Goal: Navigation & Orientation: Find specific page/section

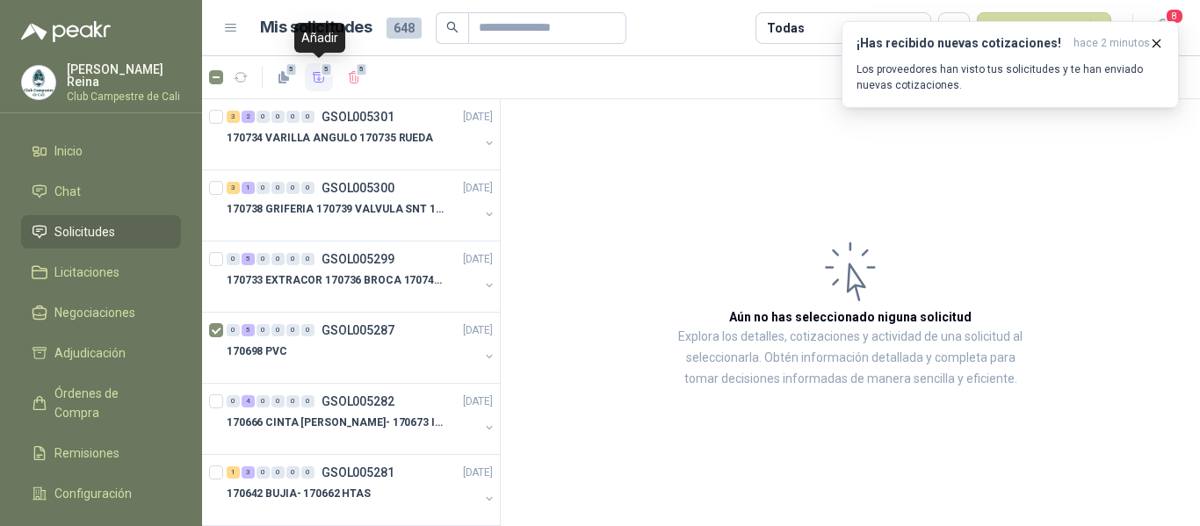
click at [323, 71] on span "5" at bounding box center [327, 69] width 12 height 14
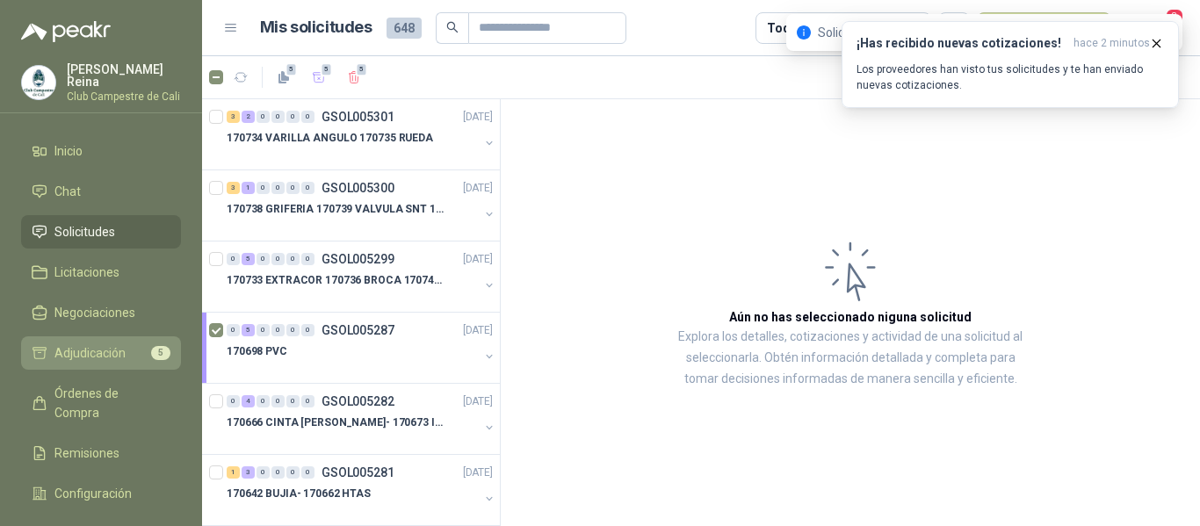
click at [113, 344] on span "Adjudicación" at bounding box center [89, 353] width 71 height 19
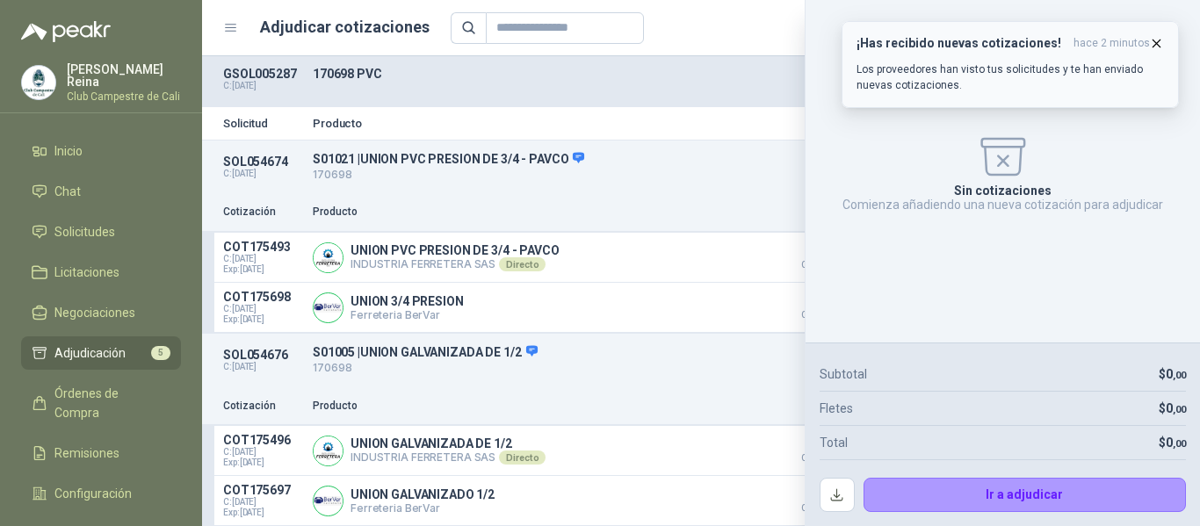
click at [1162, 42] on icon "button" at bounding box center [1156, 43] width 15 height 15
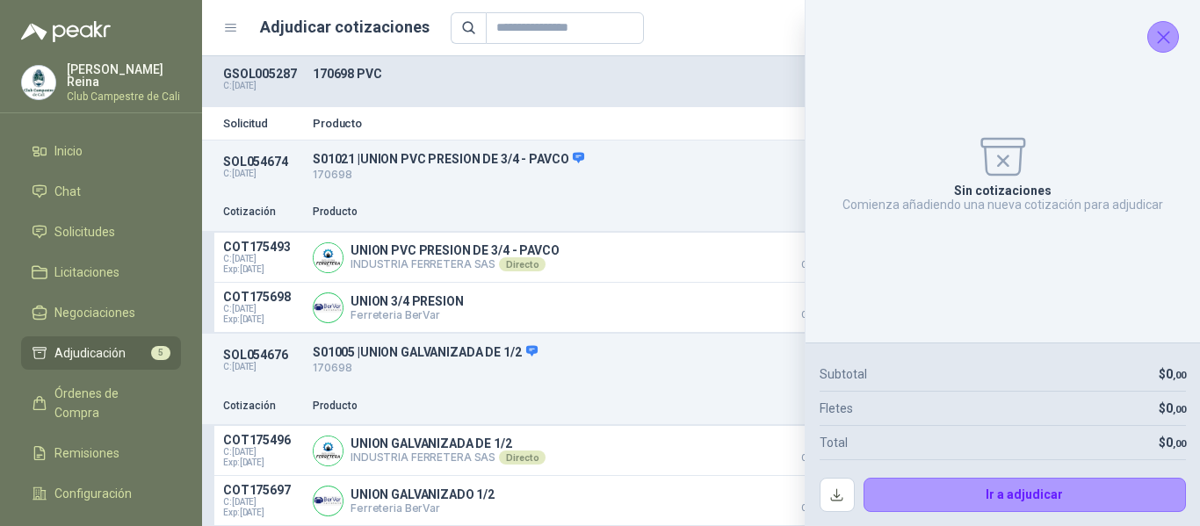
click at [1161, 43] on icon "Cerrar" at bounding box center [1164, 37] width 22 height 22
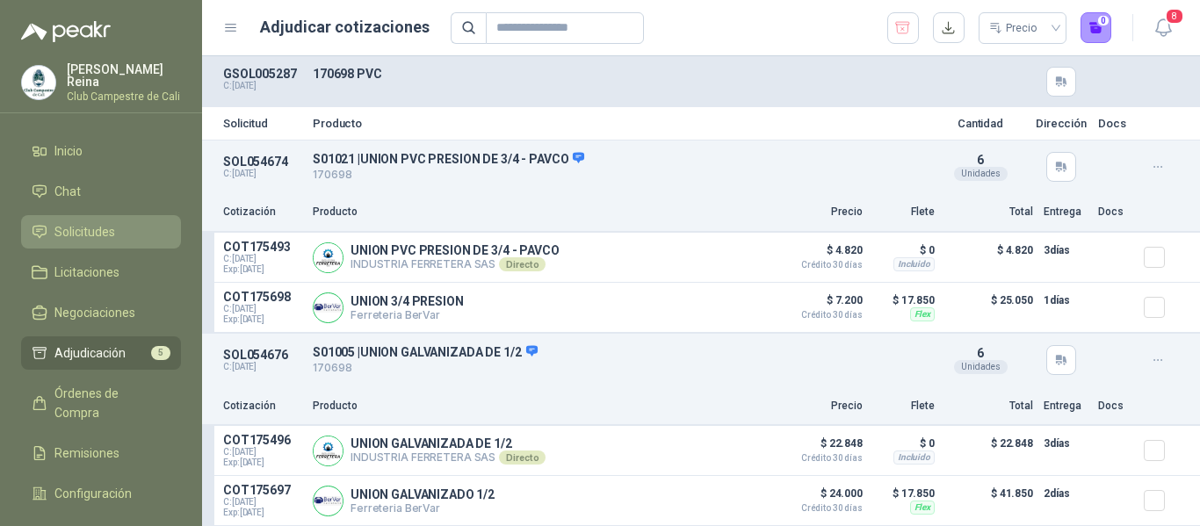
click at [100, 228] on span "Solicitudes" at bounding box center [84, 231] width 61 height 19
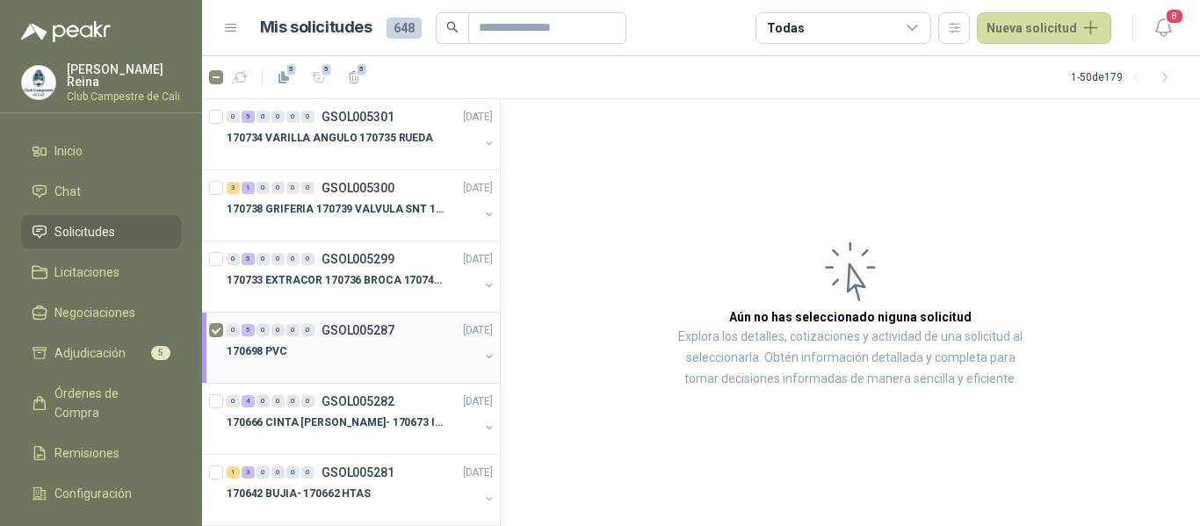
click at [279, 350] on p "170698 PVC" at bounding box center [257, 352] width 61 height 17
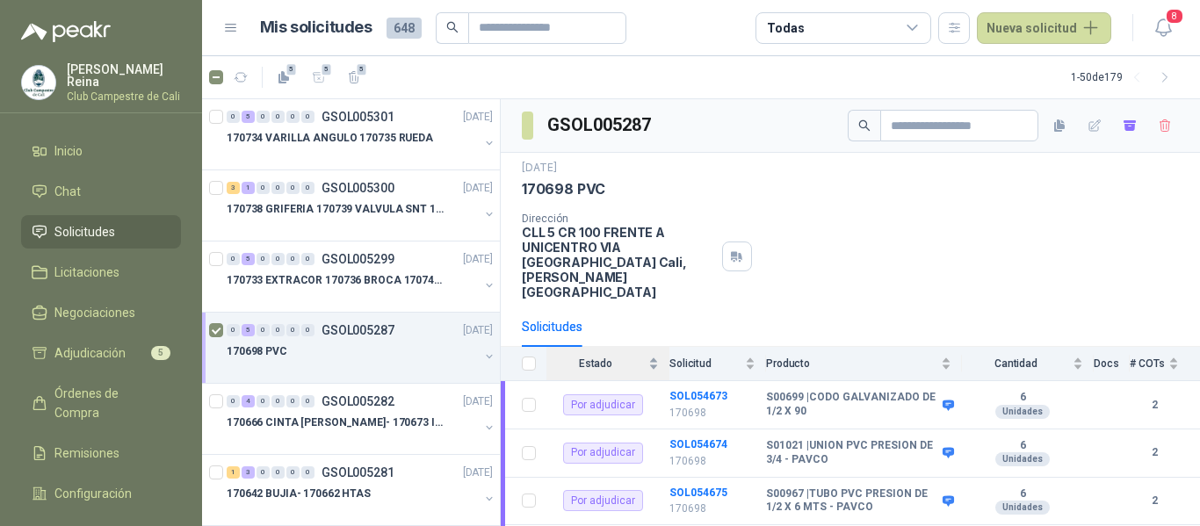
scroll to position [95, 0]
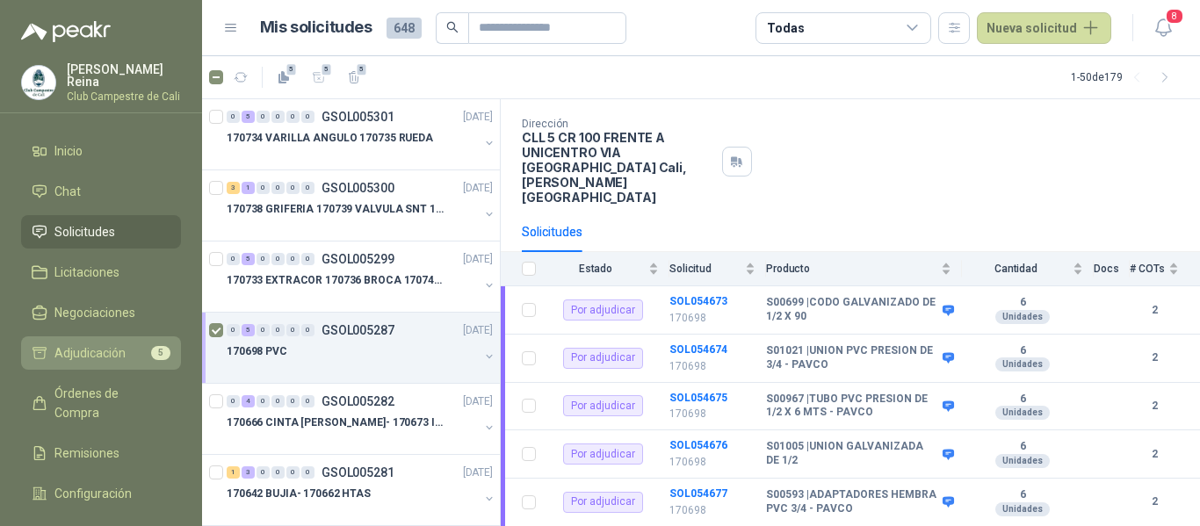
click at [134, 344] on li "Adjudicación 5" at bounding box center [101, 353] width 139 height 19
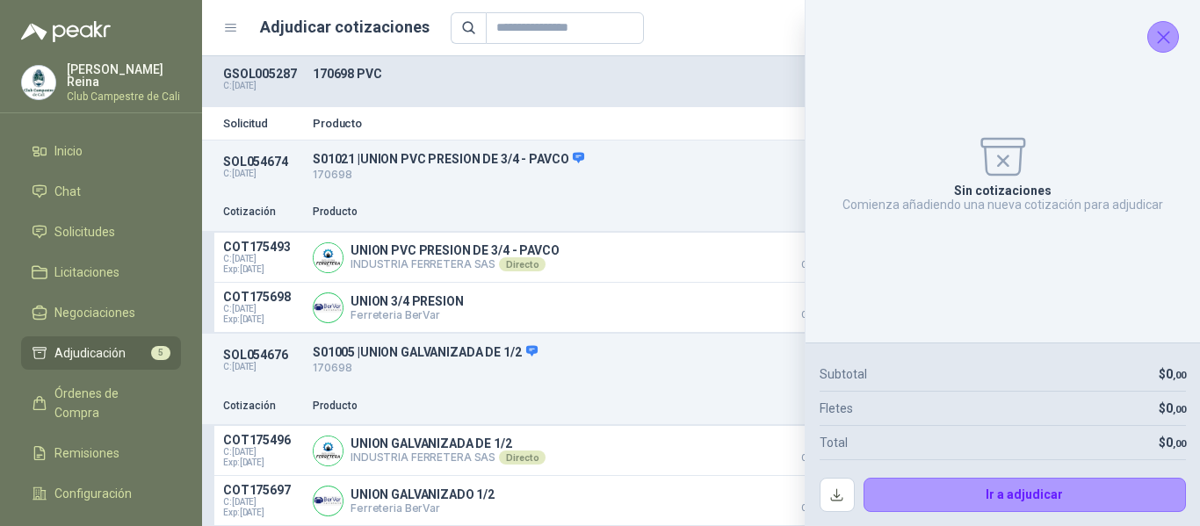
click at [1168, 33] on icon "Cerrar" at bounding box center [1163, 37] width 11 height 11
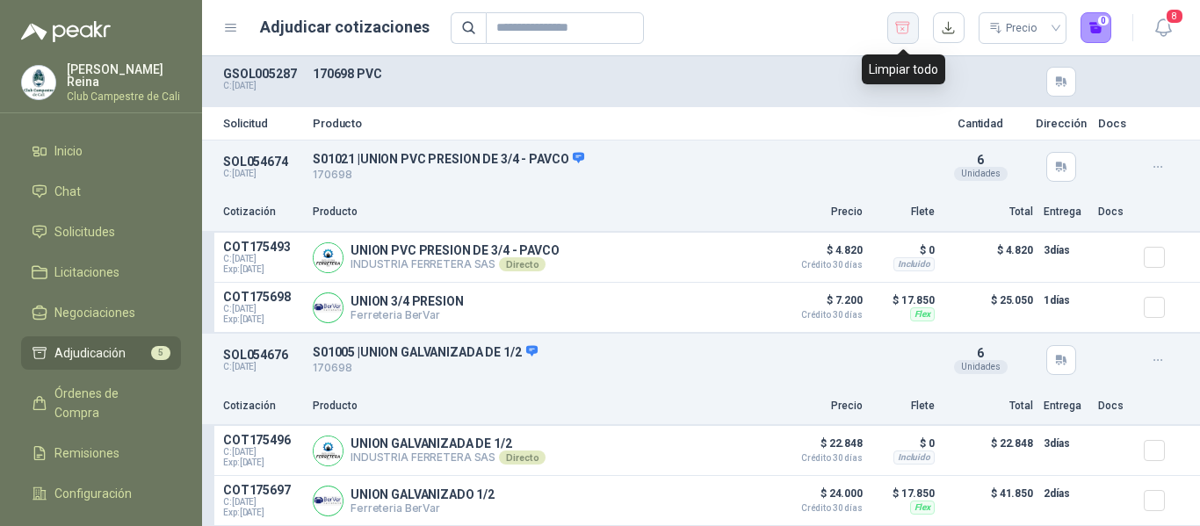
click at [895, 24] on icon "button" at bounding box center [903, 28] width 17 height 18
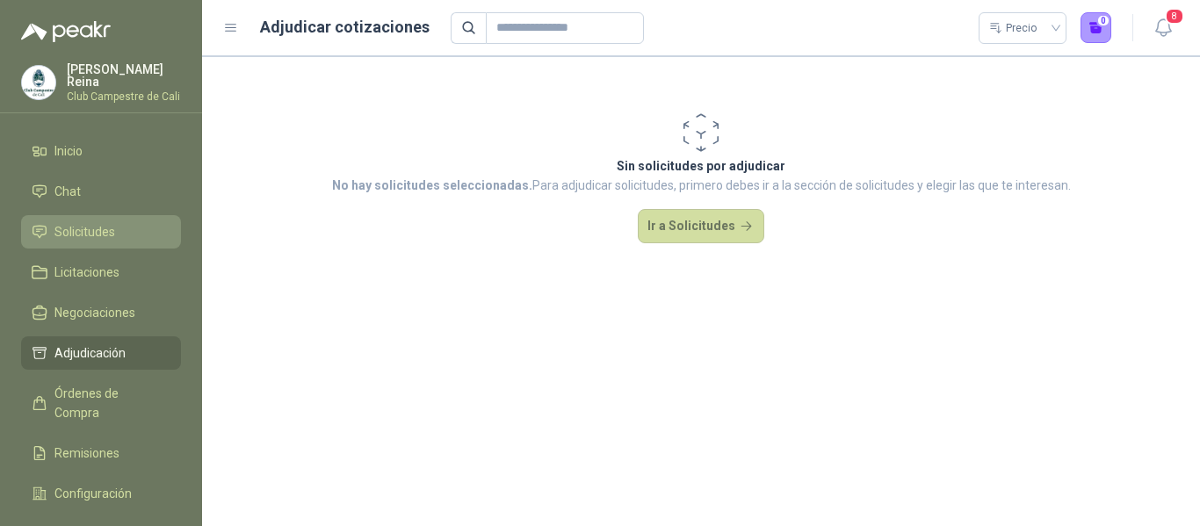
click at [83, 229] on span "Solicitudes" at bounding box center [84, 231] width 61 height 19
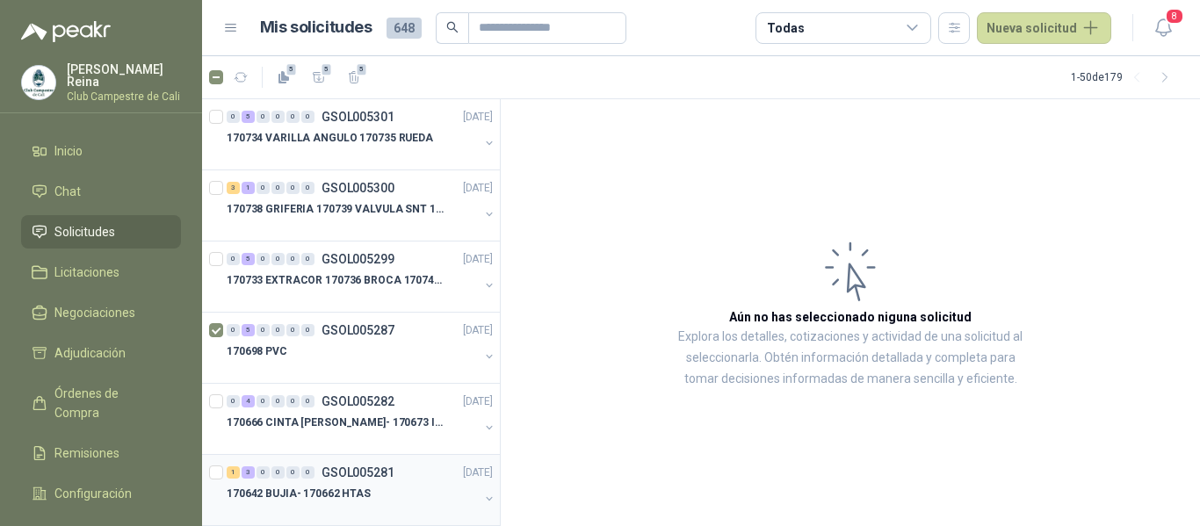
scroll to position [176, 0]
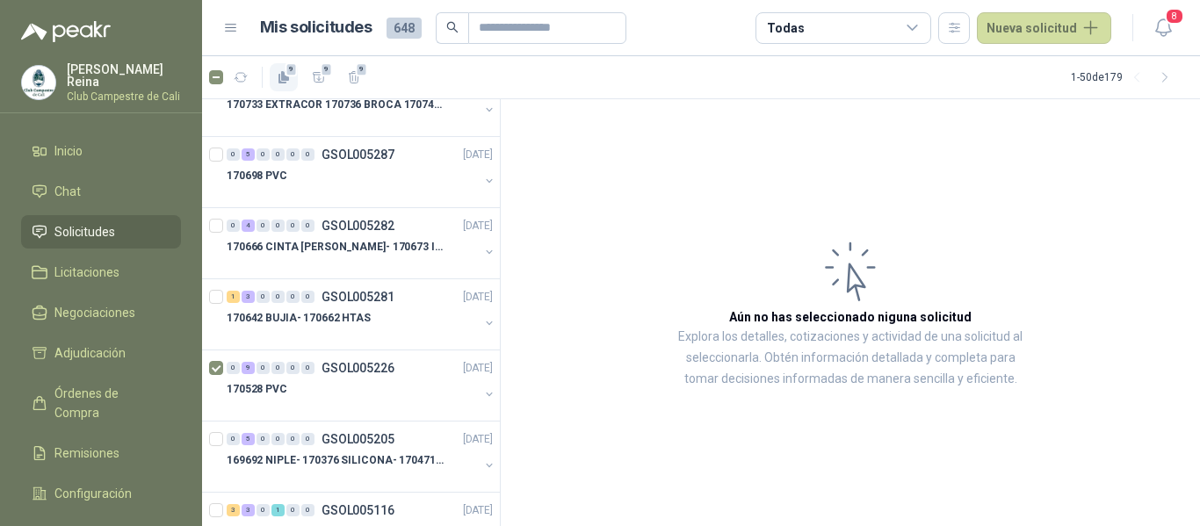
click at [294, 76] on button "9" at bounding box center [284, 77] width 28 height 28
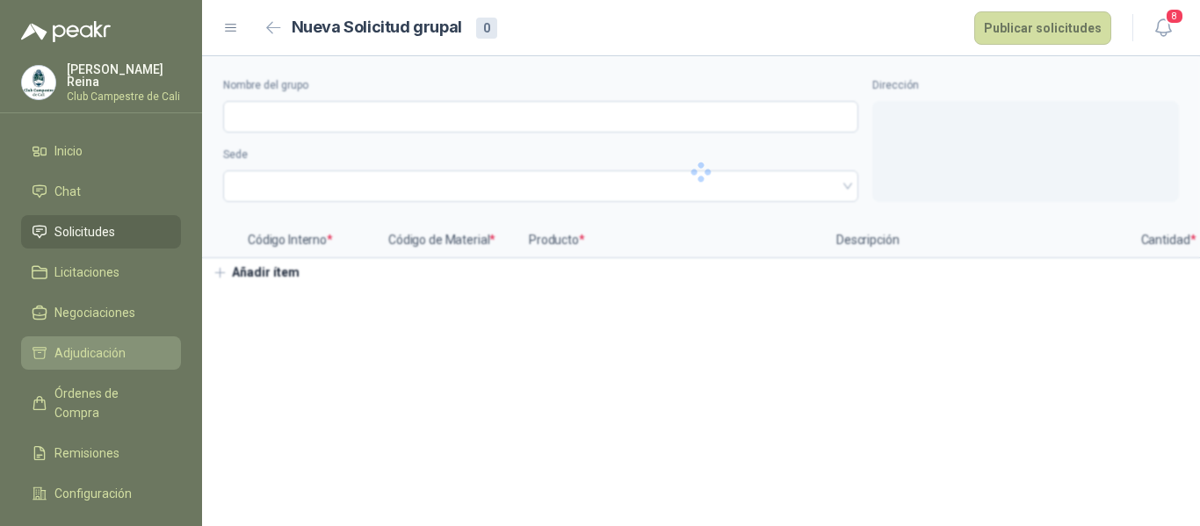
type input "**********"
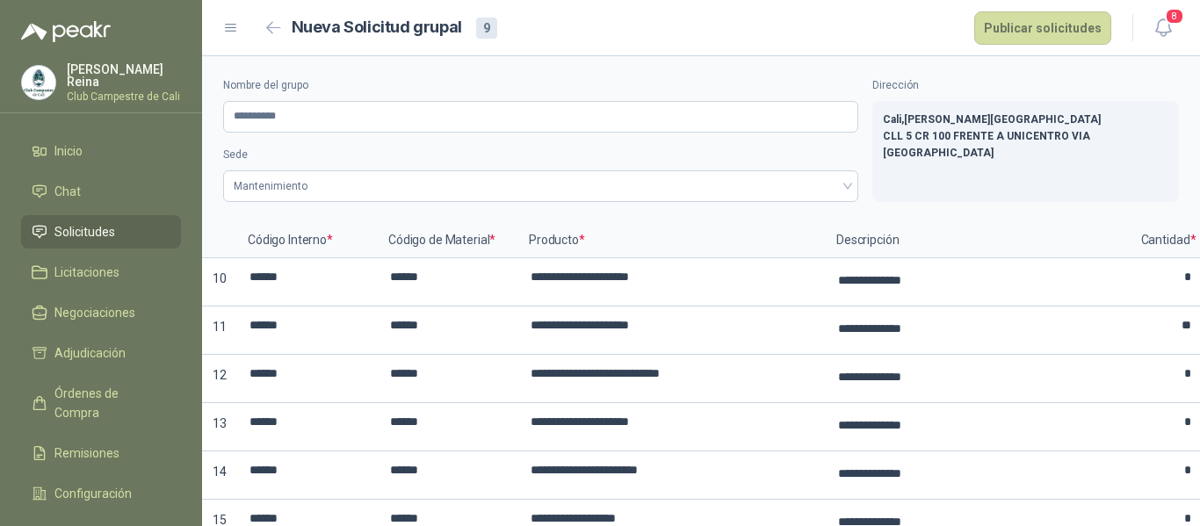
scroll to position [258, 0]
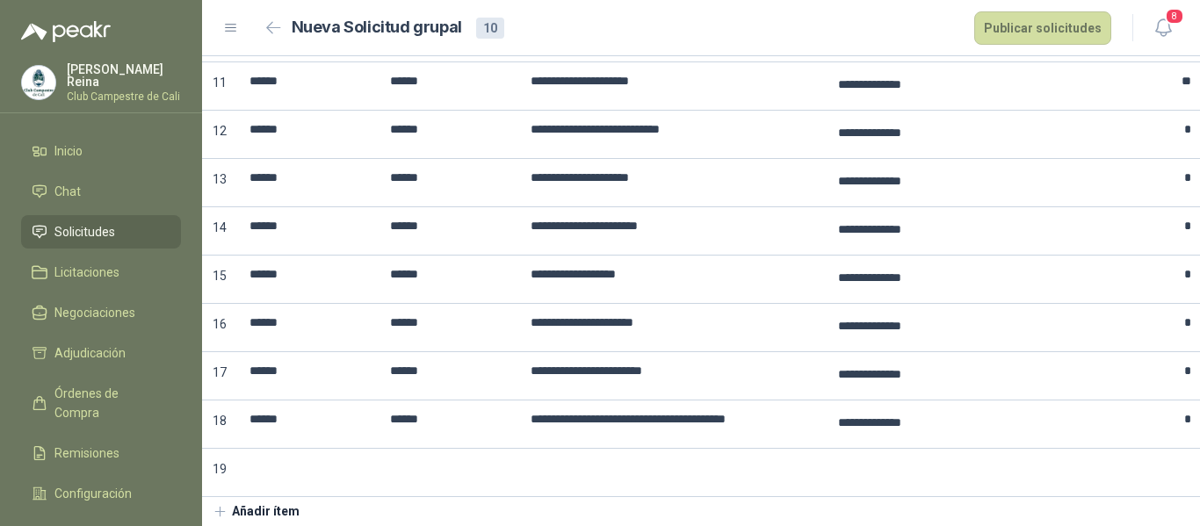
click at [130, 225] on li "Solicitudes" at bounding box center [101, 231] width 139 height 19
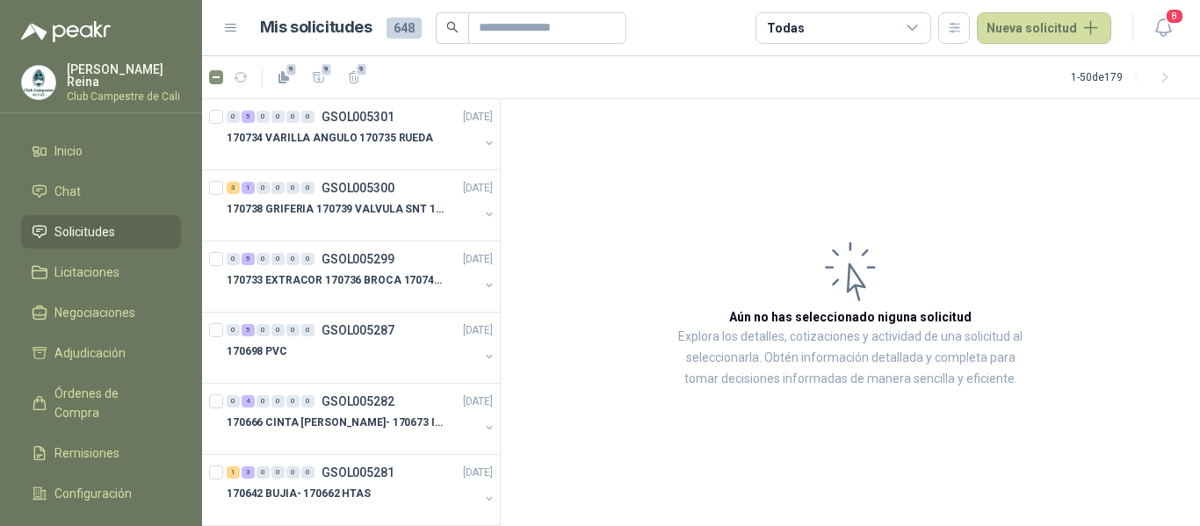
scroll to position [88, 0]
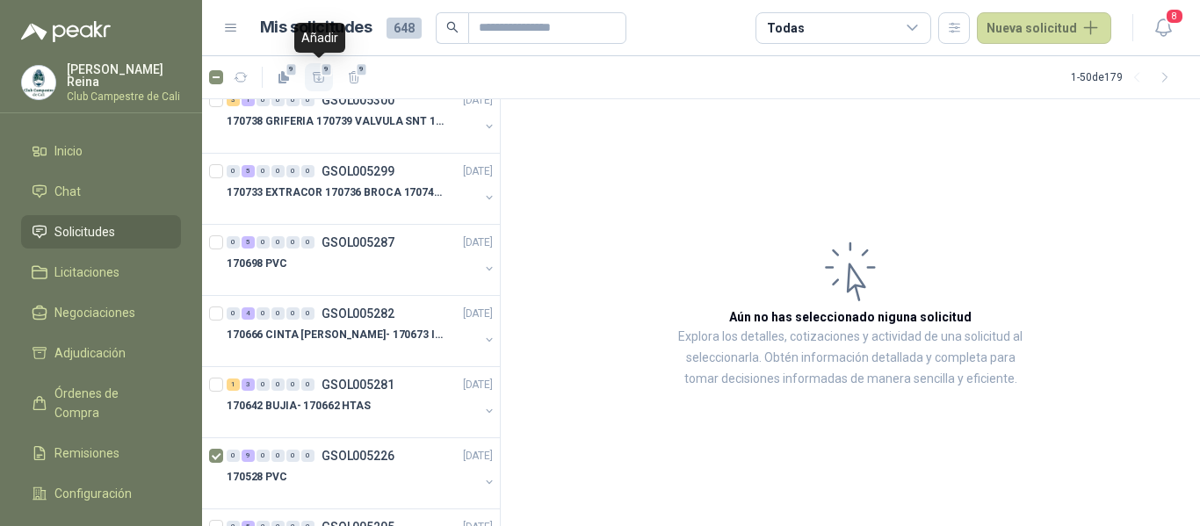
click at [317, 73] on icon "button" at bounding box center [319, 77] width 15 height 15
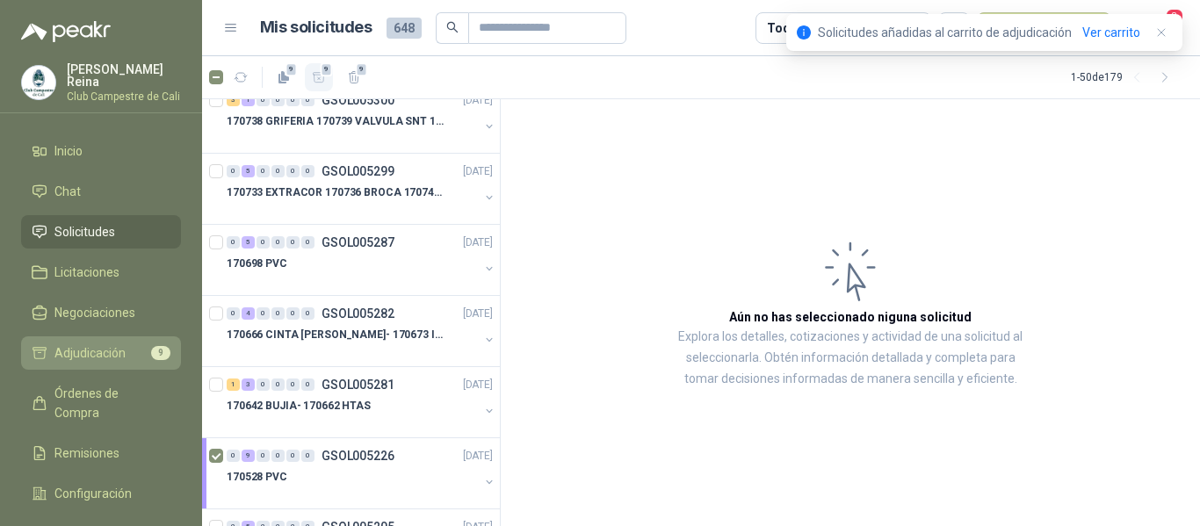
click at [114, 349] on span "Adjudicación" at bounding box center [89, 353] width 71 height 19
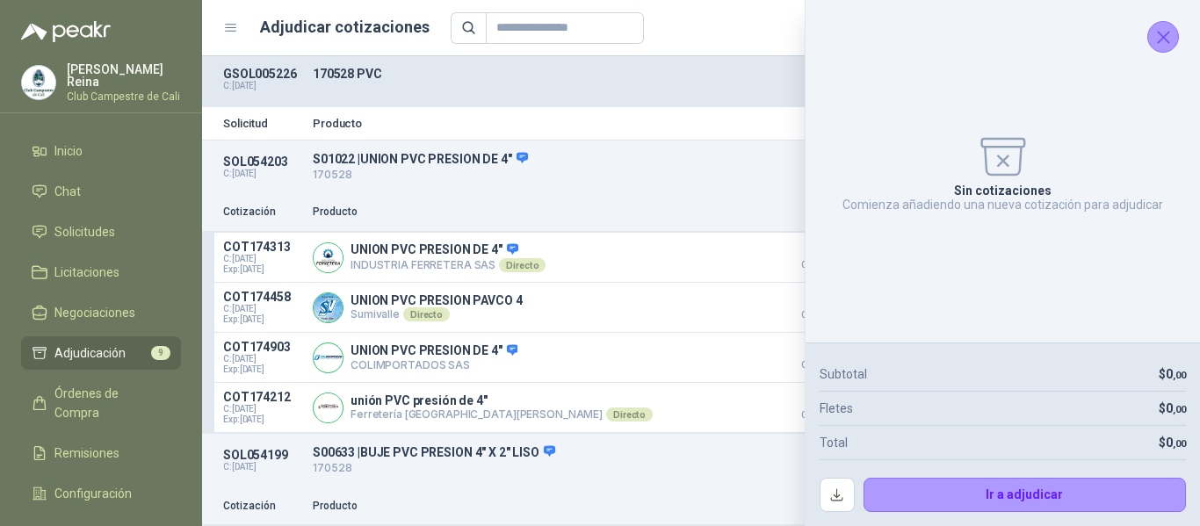
click at [1161, 33] on icon "Cerrar" at bounding box center [1164, 37] width 22 height 22
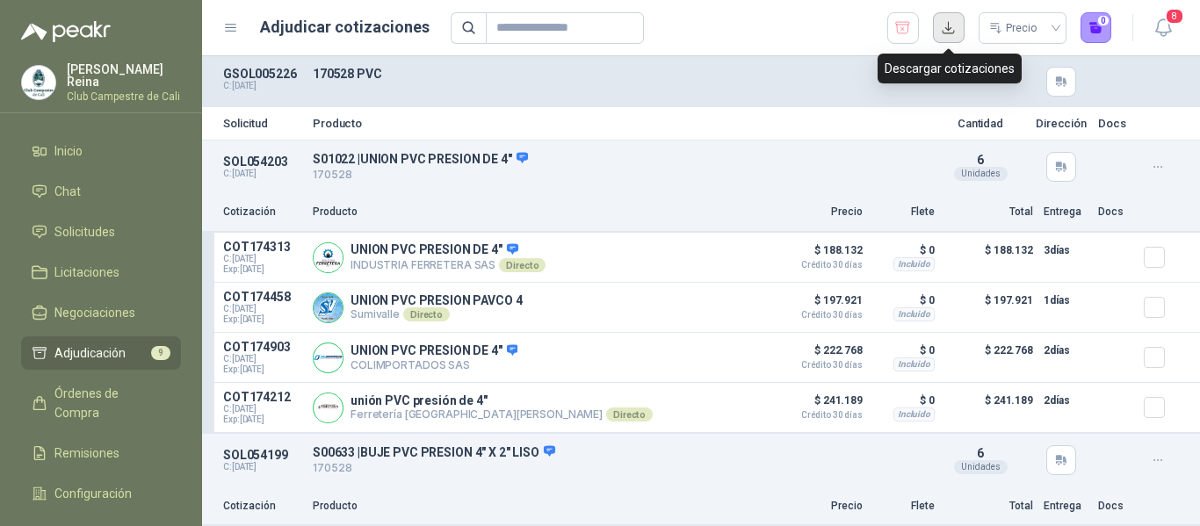
click at [960, 29] on button "button" at bounding box center [949, 28] width 32 height 32
